Goal: Navigation & Orientation: Find specific page/section

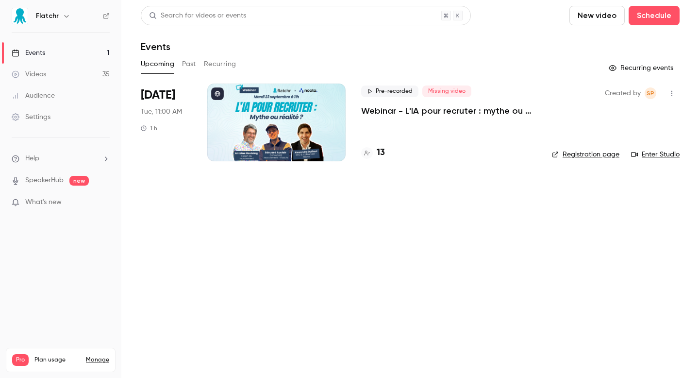
click at [380, 153] on h4 "13" at bounding box center [381, 152] width 8 height 13
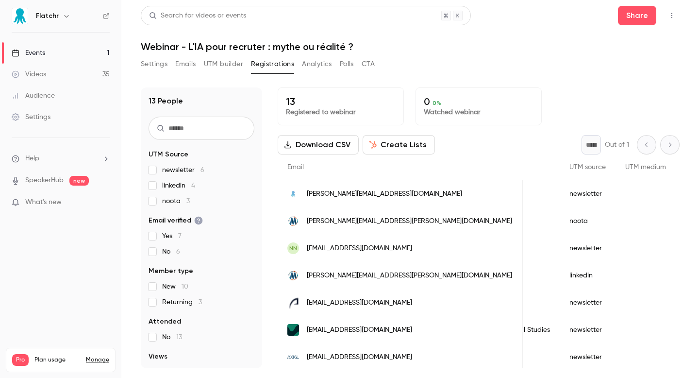
click at [43, 62] on link "Events 1" at bounding box center [60, 52] width 121 height 21
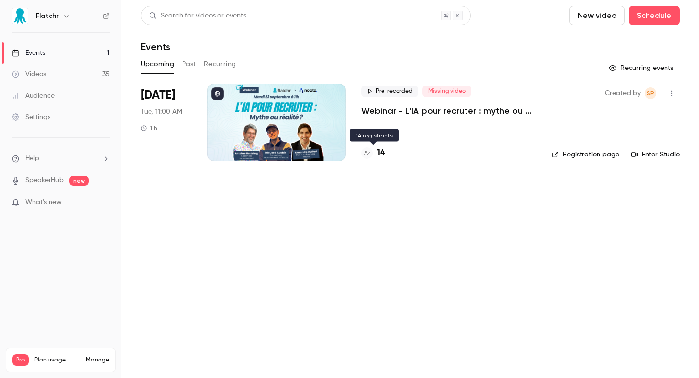
click at [379, 151] on h4 "14" at bounding box center [381, 152] width 8 height 13
